Goal: Information Seeking & Learning: Learn about a topic

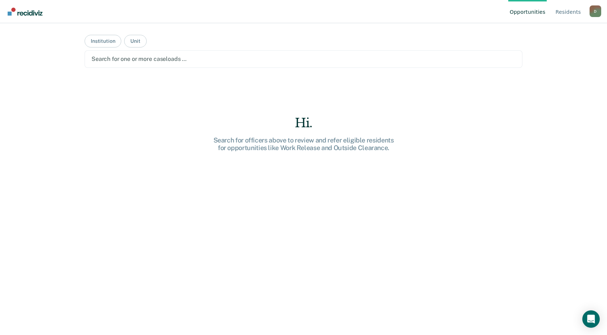
click at [181, 60] on div at bounding box center [303, 59] width 424 height 8
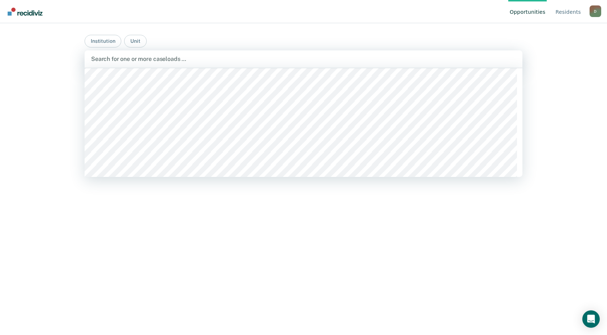
scroll to position [1162, 0]
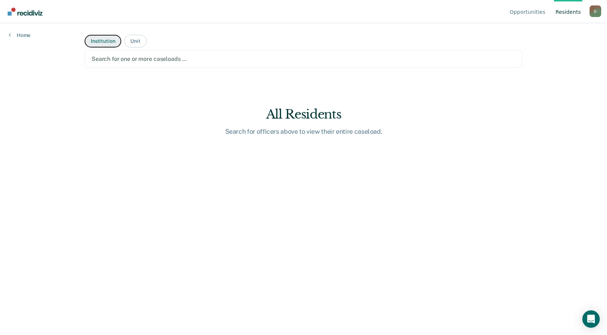
click at [105, 41] on button "Institution" at bounding box center [103, 41] width 37 height 13
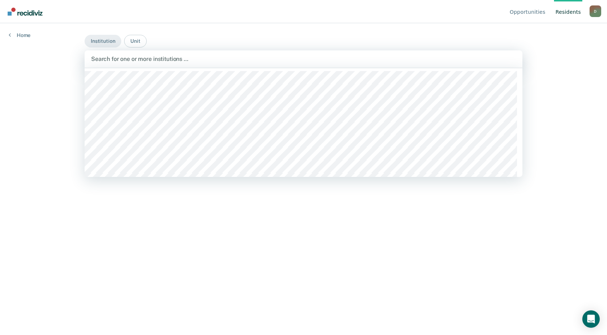
click at [189, 61] on div at bounding box center [303, 59] width 425 height 8
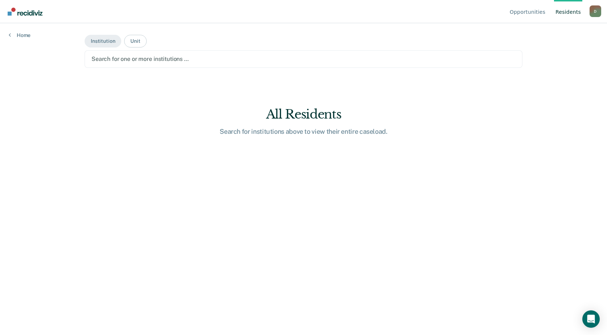
click at [119, 57] on div at bounding box center [303, 59] width 424 height 8
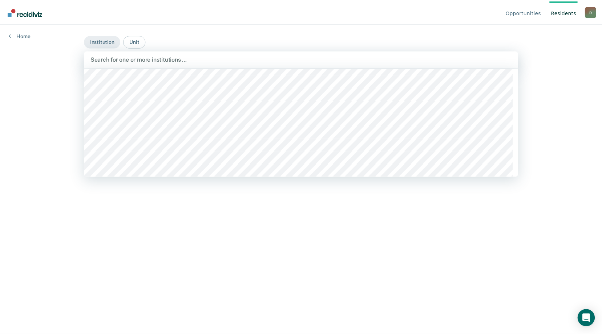
scroll to position [109, 0]
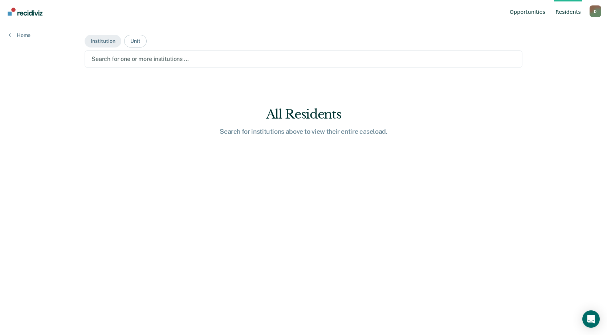
click at [534, 10] on link "Opportunities" at bounding box center [527, 11] width 38 height 23
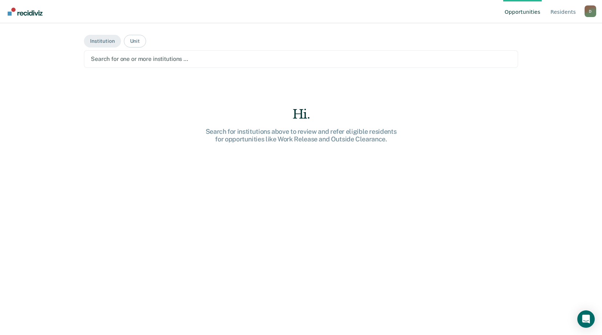
click at [130, 58] on div at bounding box center [301, 59] width 420 height 8
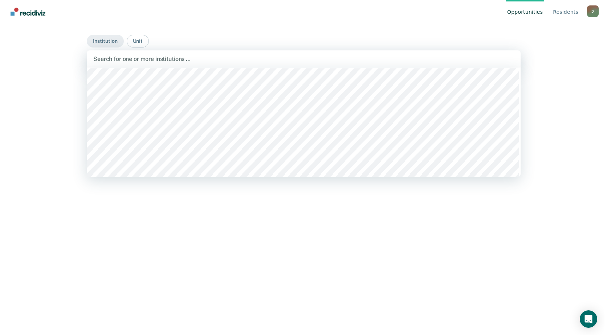
scroll to position [4683, 0]
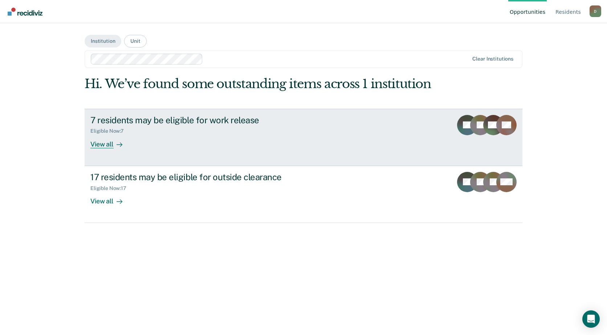
click at [131, 117] on div "7 residents may be eligible for work release" at bounding box center [217, 120] width 255 height 11
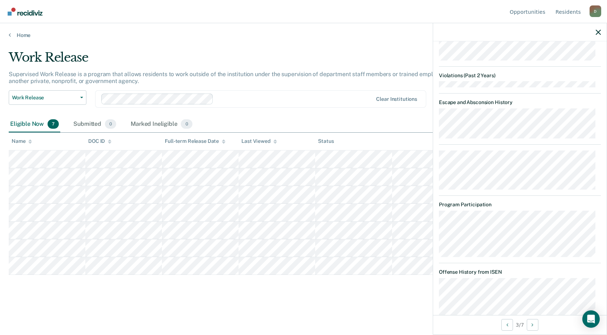
scroll to position [532, 0]
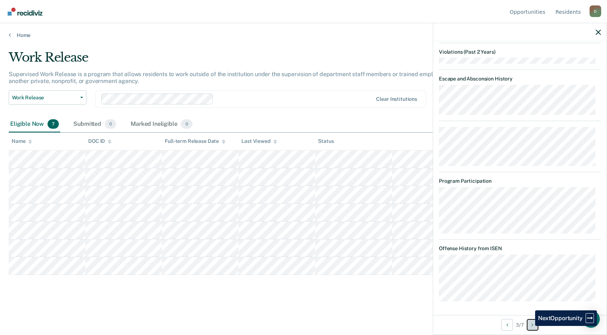
click at [530, 326] on button "Next Opportunity" at bounding box center [533, 325] width 12 height 12
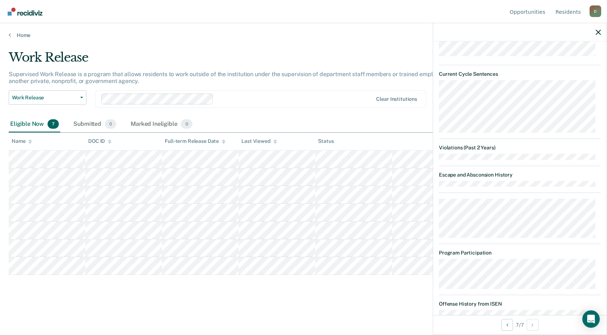
scroll to position [457, 0]
